Goal: Task Accomplishment & Management: Complete application form

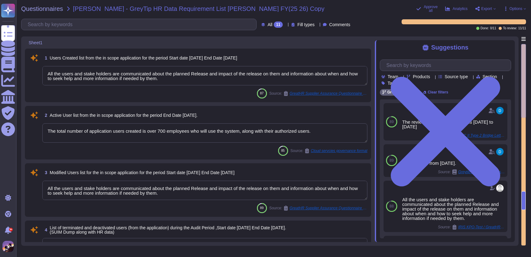
type textarea "All the users and stake holders are communicated about the planned Release and …"
type textarea "The total number of application users created is over 700 employees who will us…"
type textarea "All the users and stake holders are communicated about the planned Release and …"
type textarea "The data deletion process involves several key steps: 1. Data Archival: Upon te…"
type textarea "It shall apply from 25 May 2018."
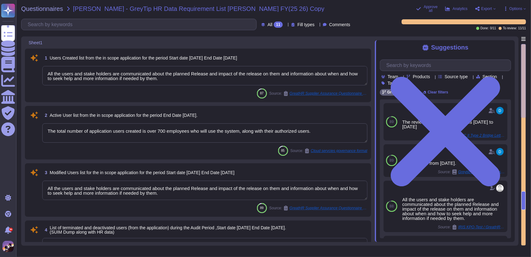
click at [184, 81] on textarea "All the users and stake holders are communicated about the planned Release and …" at bounding box center [204, 75] width 325 height 19
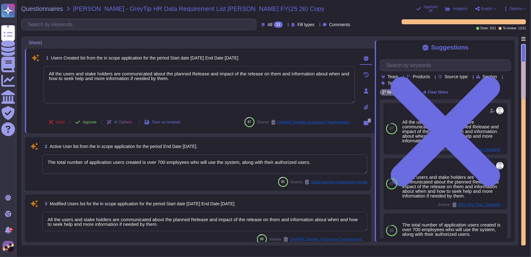
click at [315, 167] on textarea "The total number of application users created is over 700 employees who will us…" at bounding box center [204, 163] width 325 height 19
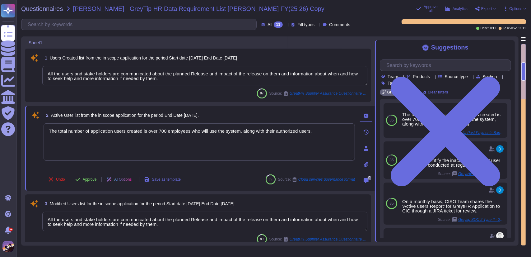
scroll to position [0, 0]
click at [165, 222] on textarea "All the users and stake holders are communicated about the planned Release and …" at bounding box center [204, 221] width 325 height 19
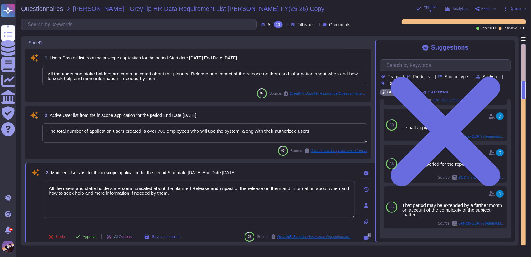
scroll to position [107, 0]
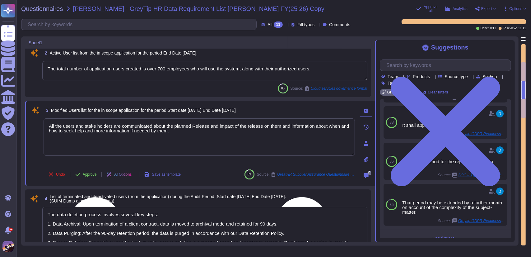
type textarea "It shall apply from 25 May 2018."
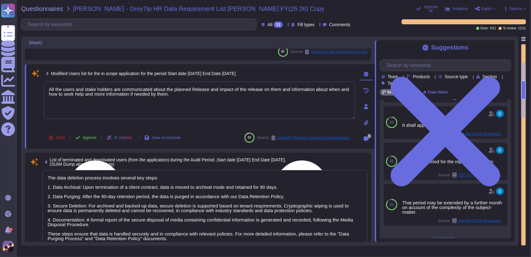
scroll to position [102, 0]
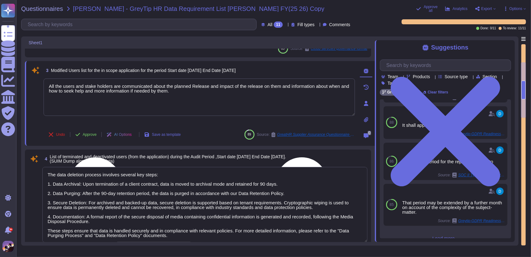
type textarea "The user account and access rights review reports are conducted monthly by the …"
click at [181, 185] on textarea "The data deletion process involves several key steps: 1. Data Archival: Upon te…" at bounding box center [204, 204] width 325 height 75
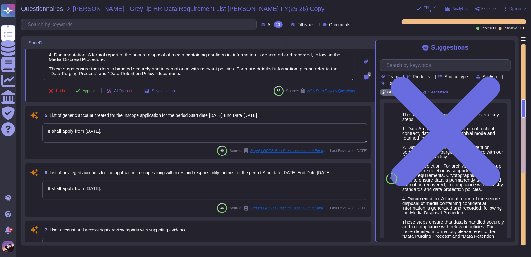
type textarea "Our password controls include the following settings: - Minimum Length: Passwor…"
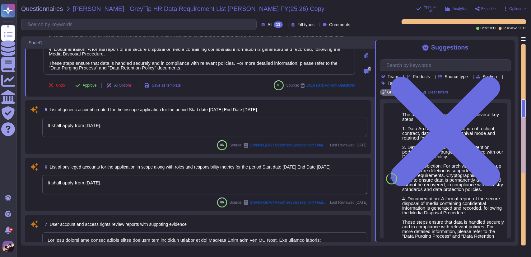
click at [156, 119] on textarea "It shall apply from 25 May 2018." at bounding box center [204, 127] width 325 height 19
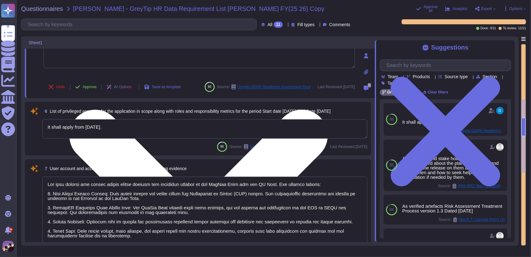
scroll to position [318, 0]
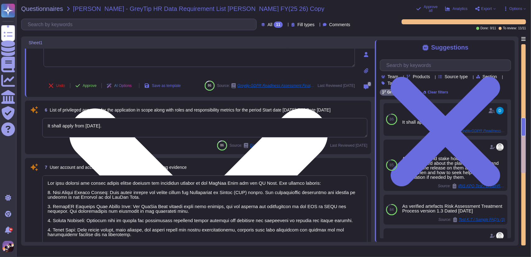
click at [156, 119] on textarea "It shall apply from 25 May 2018." at bounding box center [204, 127] width 325 height 19
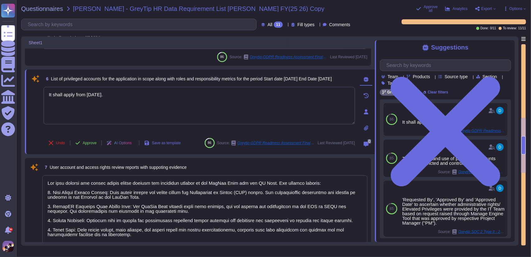
click at [238, 207] on textarea at bounding box center [204, 215] width 325 height 80
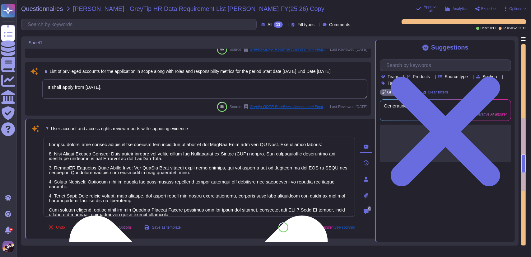
type textarea "The review period for the report is 01 January 2024 to 31 December"
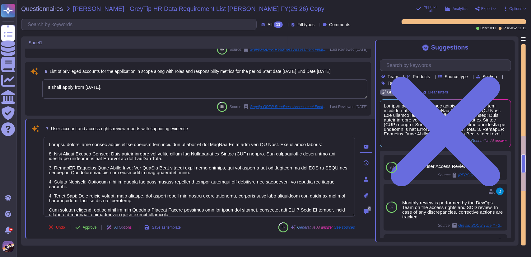
type textarea "For the entire production environment which is based on Ubuntu, we have impleme…"
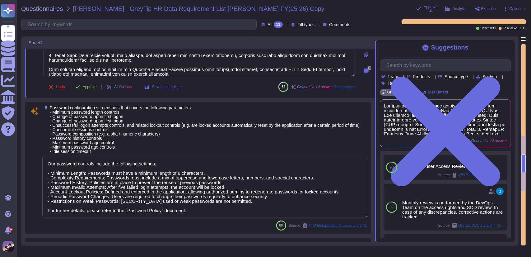
scroll to position [460, 0]
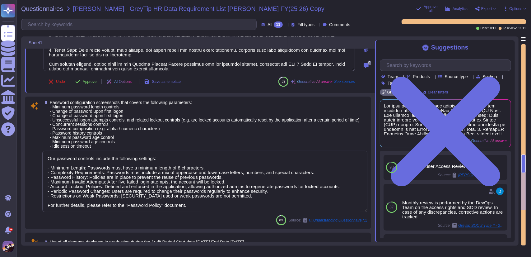
type textarea "- Monthly review is performed by the DevOps Team on the access rights and SOD r…"
click at [289, 200] on textarea "Our password controls include the following settings: - Minimum Length: Passwor…" at bounding box center [204, 181] width 325 height 61
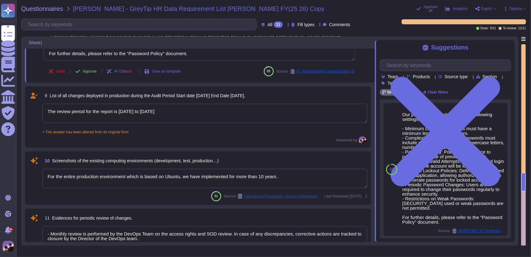
scroll to position [603, 0]
click at [205, 111] on textarea "The review period for the report is 01 January 2024 to 31 December" at bounding box center [204, 112] width 325 height 19
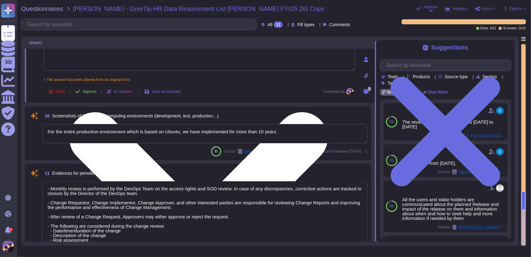
scroll to position [661, 0]
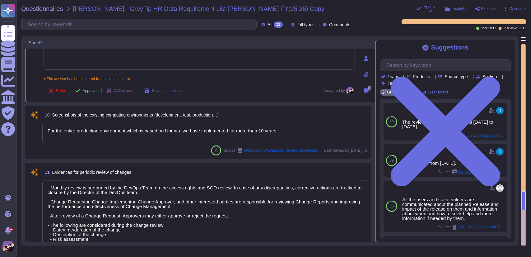
click at [290, 140] on textarea "For the entire production environment which is based on Ubuntu, we have impleme…" at bounding box center [204, 132] width 325 height 19
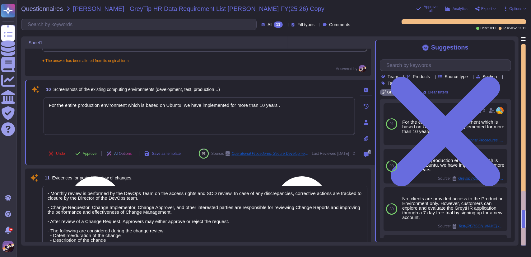
scroll to position [725, 0]
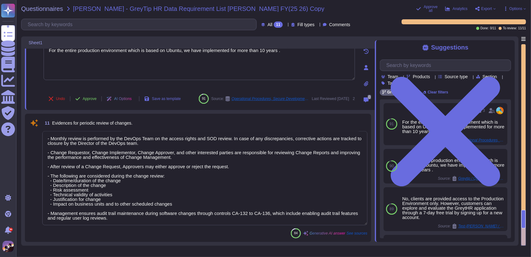
click at [248, 193] on textarea "- Monthly review is performed by the DevOps Team on the access rights and SOD r…" at bounding box center [204, 178] width 325 height 94
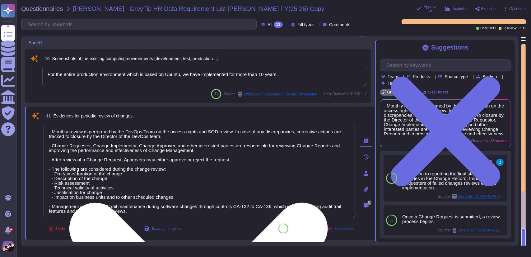
scroll to position [0, 0]
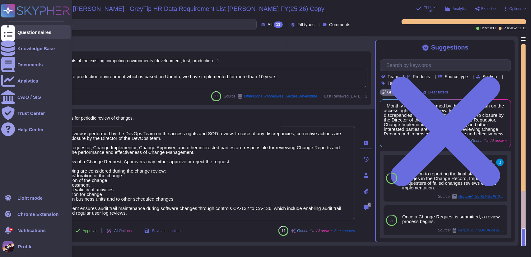
click at [10, 28] on div at bounding box center [8, 32] width 14 height 14
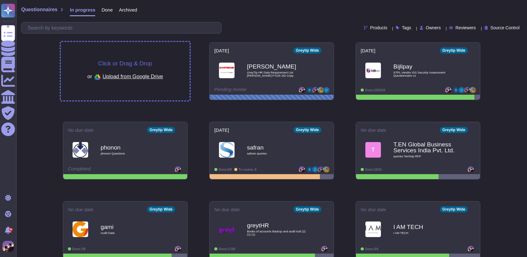
click at [157, 61] on div "Click or Drag & Drop or Upload from Google Drive" at bounding box center [125, 70] width 76 height 21
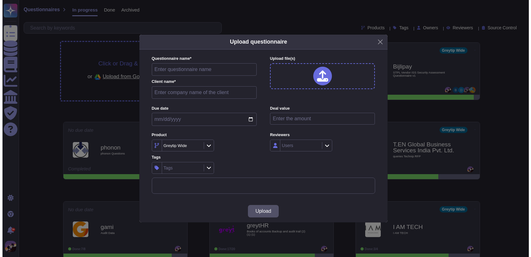
type input "IT Security Checklist and Questions ver 1.8.1"
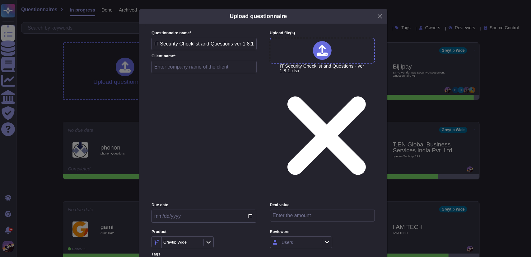
click at [191, 73] on input "text" at bounding box center [204, 67] width 105 height 12
type input "ACCLIME"
click at [253, 210] on input "date" at bounding box center [204, 216] width 105 height 13
type input "2025-08-13"
click at [327, 239] on icon at bounding box center [327, 241] width 5 height 5
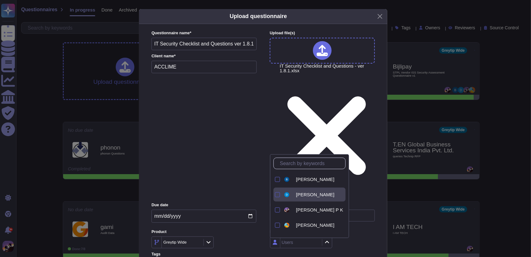
click at [276, 194] on div at bounding box center [277, 194] width 5 height 5
click at [276, 210] on div at bounding box center [277, 209] width 5 height 5
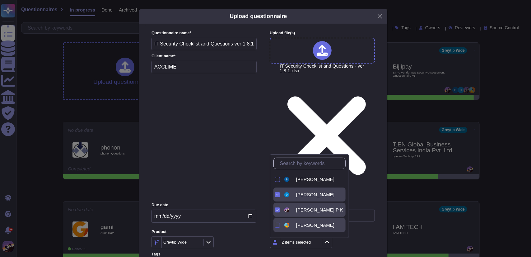
click at [278, 225] on div at bounding box center [277, 225] width 5 height 5
click at [278, 176] on div at bounding box center [277, 179] width 7 height 14
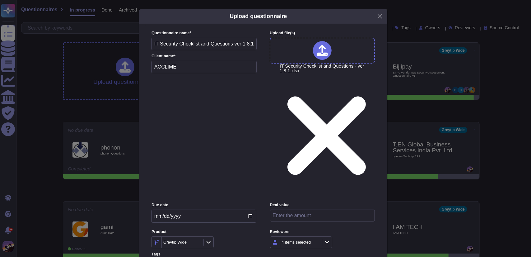
click at [222, 236] on div "Greytip Wide" at bounding box center [204, 242] width 105 height 12
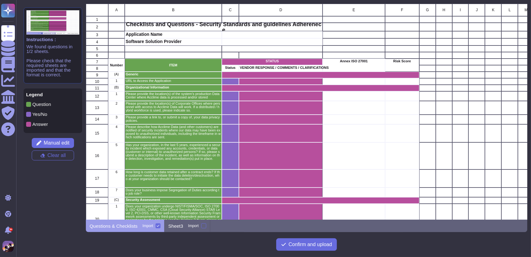
scroll to position [5, 5]
click at [53, 142] on span "Manual edit" at bounding box center [57, 142] width 26 height 5
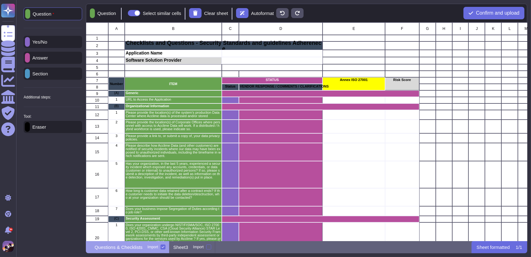
scroll to position [214, 437]
click at [53, 131] on div "Eraser" at bounding box center [53, 127] width 59 height 12
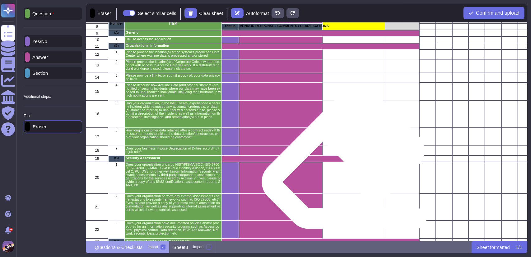
scroll to position [0, 0]
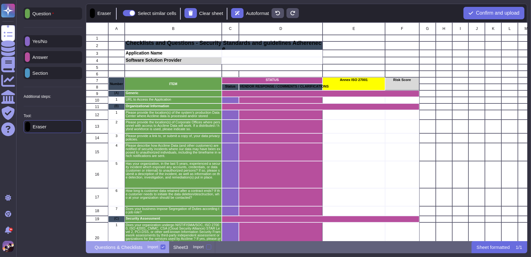
click at [47, 73] on p "Section" at bounding box center [39, 73] width 18 height 5
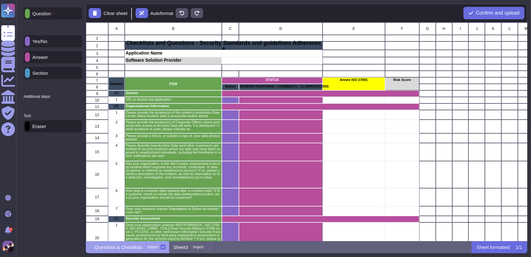
click at [71, 129] on div "Eraser" at bounding box center [53, 126] width 59 height 12
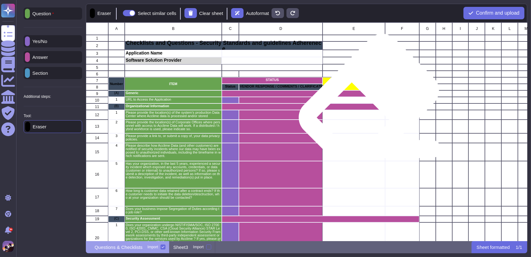
click at [367, 98] on div "grid" at bounding box center [354, 100] width 62 height 7
click at [366, 96] on div "grid" at bounding box center [321, 93] width 198 height 7
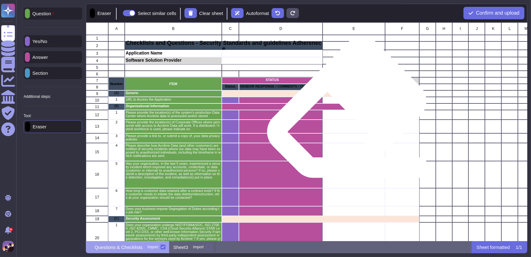
click at [345, 109] on div "grid" at bounding box center [321, 106] width 198 height 7
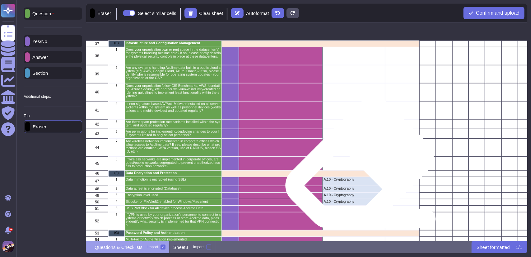
scroll to position [531, 0]
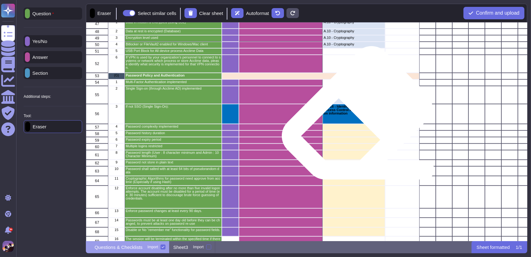
click at [355, 115] on div "A.5.16 - Identity Management A.5.15 - Access Control A.5.17 - Authentication in…" at bounding box center [354, 114] width 62 height 20
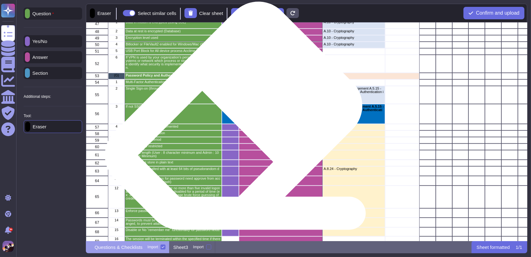
click at [231, 117] on div "grid" at bounding box center [230, 114] width 17 height 20
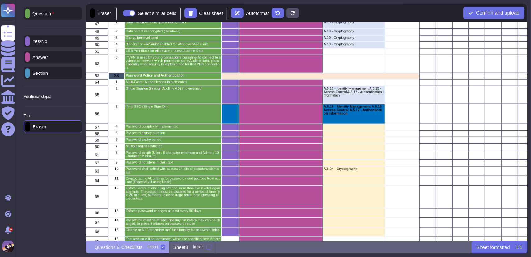
click at [47, 43] on p "Yes/No" at bounding box center [38, 41] width 17 height 5
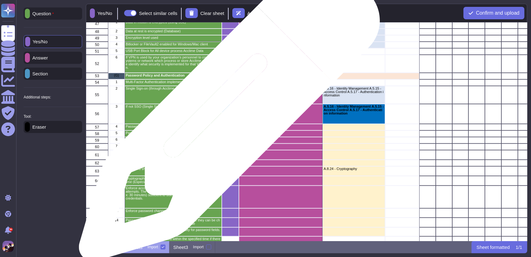
click at [227, 114] on div "grid" at bounding box center [230, 114] width 17 height 20
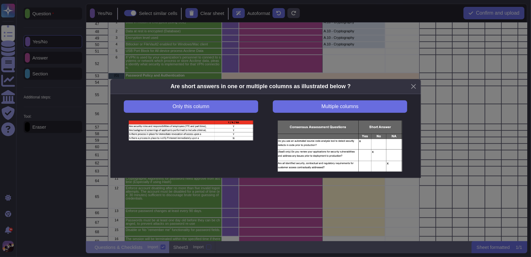
click at [227, 114] on div "Are short answers in one or multiple columns as illustrated below ? Only this c…" at bounding box center [265, 129] width 311 height 100
click at [234, 110] on button "Only this column" at bounding box center [191, 106] width 134 height 12
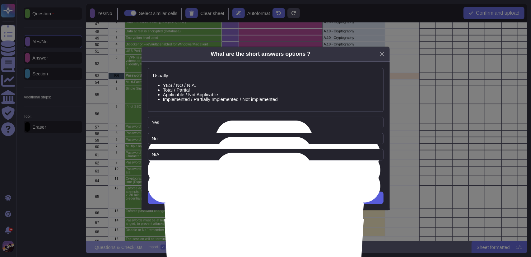
click at [246, 197] on button "Next" at bounding box center [266, 197] width 236 height 12
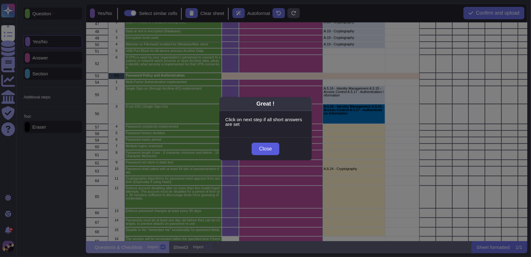
click at [271, 153] on button "Close" at bounding box center [266, 149] width 28 height 12
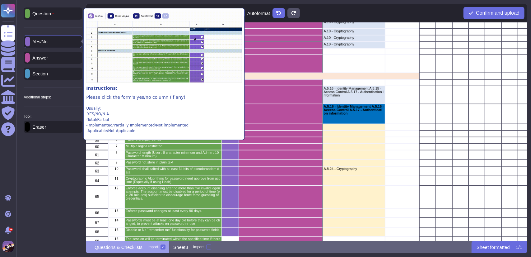
click at [81, 42] on icon at bounding box center [160, 121] width 159 height 159
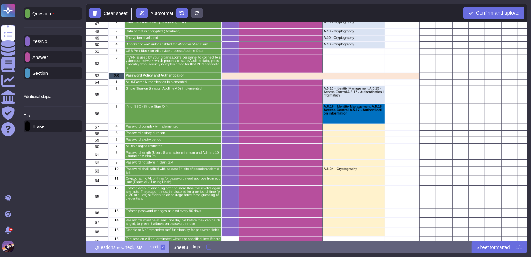
click at [227, 118] on div "grid" at bounding box center [230, 114] width 17 height 20
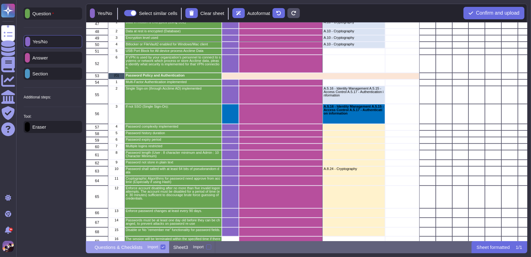
click at [37, 38] on div "Yes/No" at bounding box center [53, 41] width 59 height 13
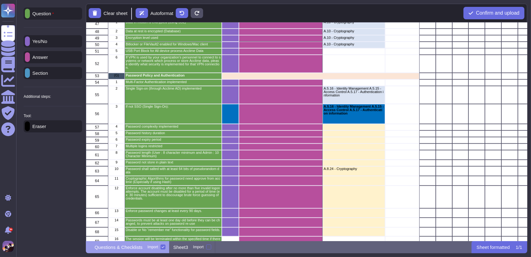
click at [30, 45] on div at bounding box center [27, 41] width 5 height 10
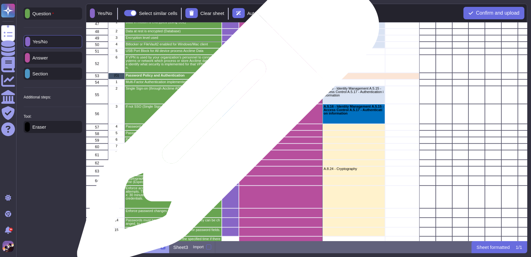
click at [226, 120] on div "grid" at bounding box center [230, 114] width 17 height 20
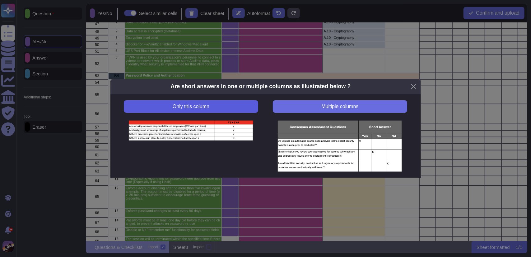
click at [214, 105] on button "Only this column" at bounding box center [191, 106] width 134 height 12
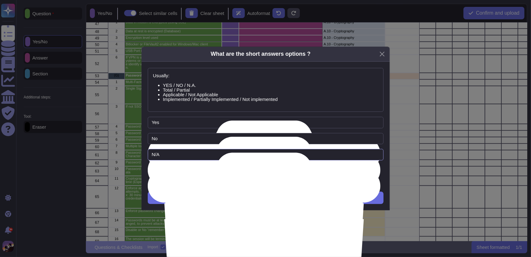
click at [196, 153] on input "N/A" at bounding box center [266, 155] width 236 height 12
type input "N"
type input "partial"
click at [267, 195] on span "Next" at bounding box center [266, 197] width 10 height 5
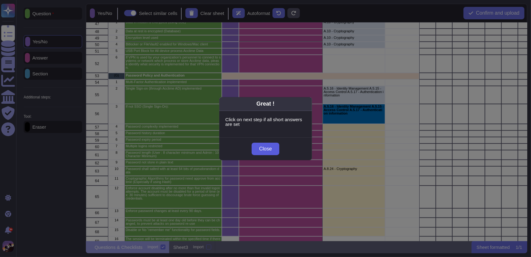
click at [267, 147] on span "Close" at bounding box center [265, 148] width 13 height 5
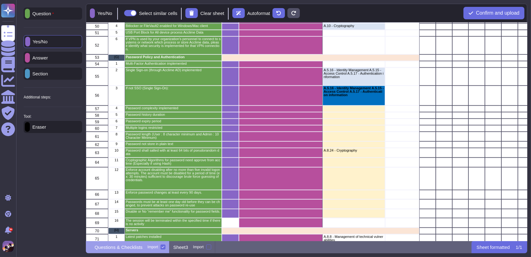
scroll to position [549, 0]
click at [27, 127] on icon at bounding box center [27, 127] width 0 height 0
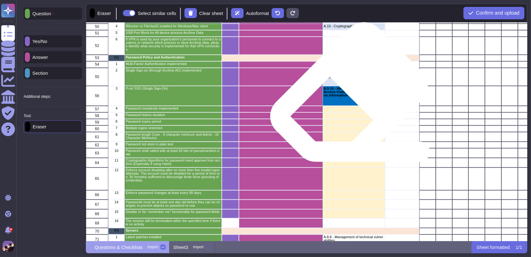
click at [347, 94] on p "A.5.16 - Identity Management A.5.15 - Access Control A.5.17 - Authentication in…" at bounding box center [354, 92] width 60 height 10
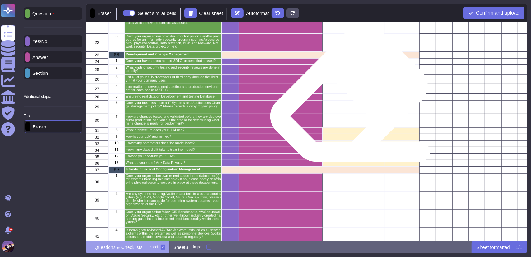
scroll to position [0, 0]
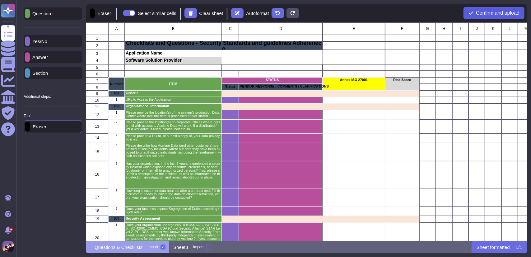
click at [489, 11] on span "Confirm and upload" at bounding box center [498, 13] width 44 height 5
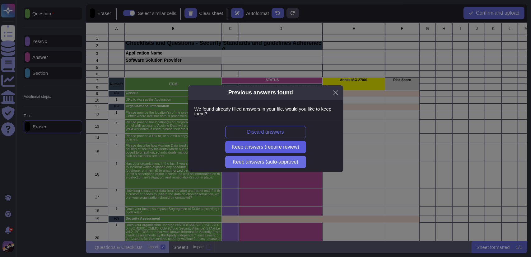
click at [291, 153] on button "Keep answers (require review)" at bounding box center [265, 147] width 81 height 12
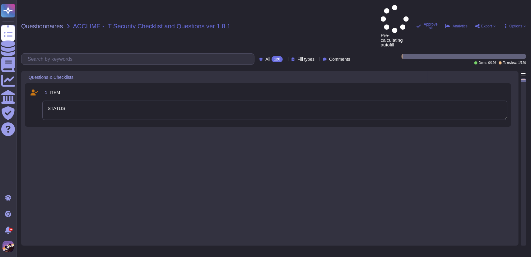
type textarea "STATUS"
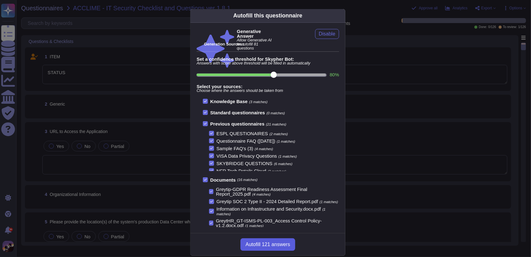
click at [276, 248] on button "Autofill 121 answers" at bounding box center [268, 244] width 54 height 12
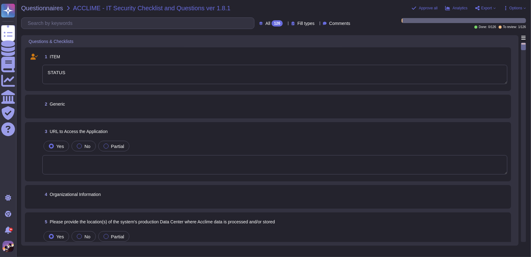
type textarea "The URL to access the GreytHR application is provided on the website, which can…"
type textarea "The production Data Center for processing and storing data is located in [GEOGR…"
type textarea "All the data is hosted and deployed on AWS and GCP Cloud Service Providers. For…"
type textarea "Yes, our privacy policy is posted on our website. You can refer to it for compr…"
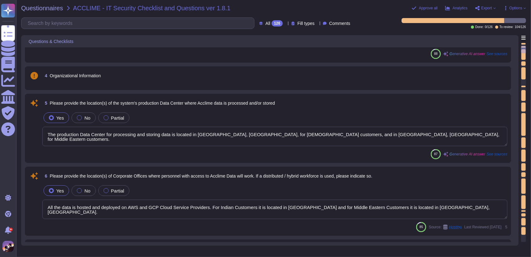
scroll to position [130, 0]
type textarea "In the event of a security incident where data may have been exposed to unautho…"
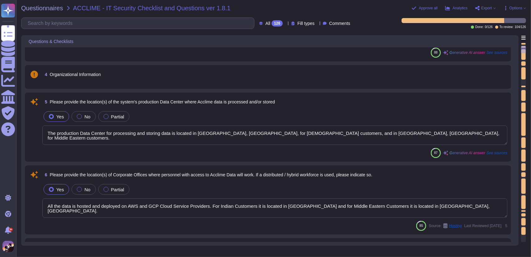
type textarea "No, we have not experienced any security incidents or data breaches in the past…"
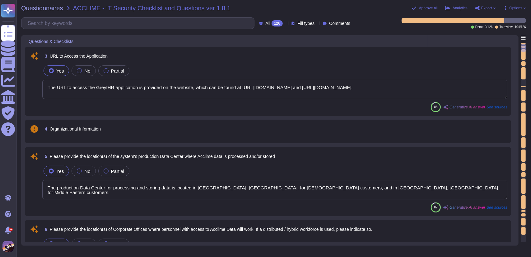
scroll to position [75, 0]
